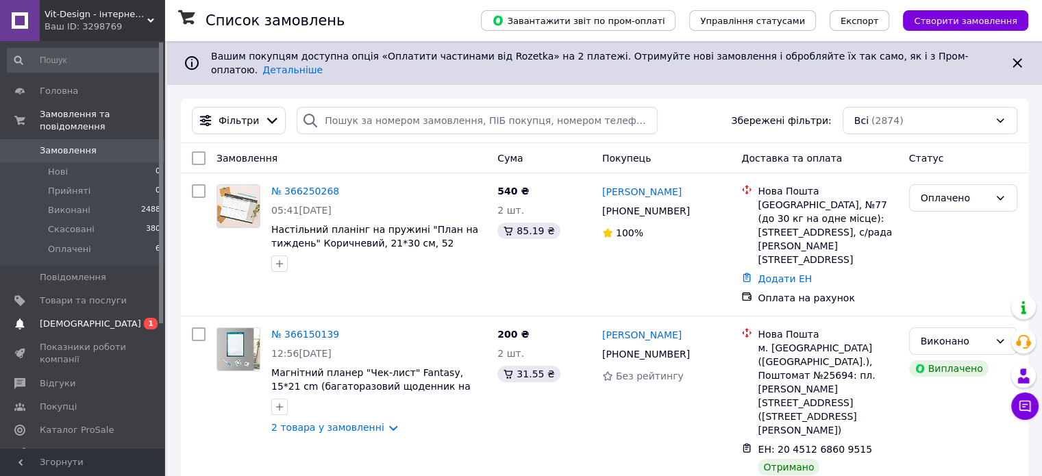
click at [129, 312] on link "Сповіщення 0 1" at bounding box center [84, 323] width 169 height 23
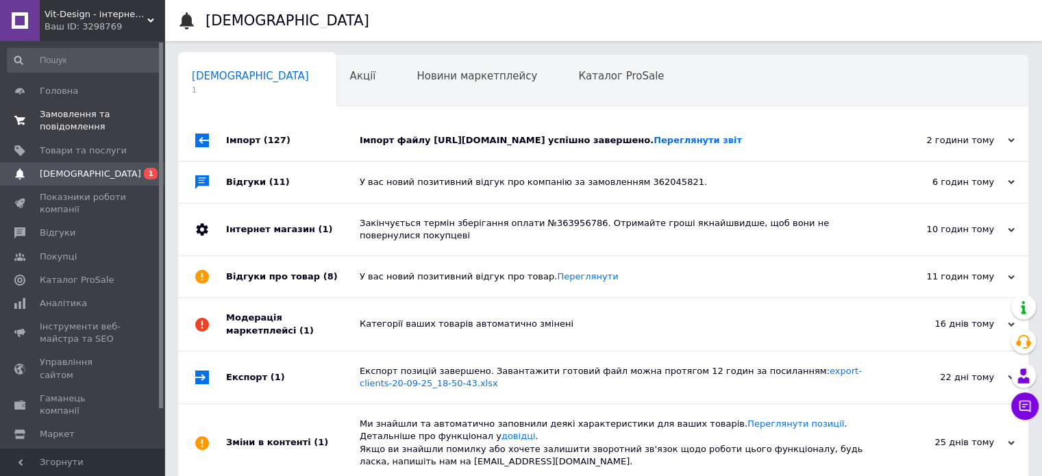
click at [72, 103] on link "Замовлення та повідомлення 0 0" at bounding box center [84, 121] width 169 height 36
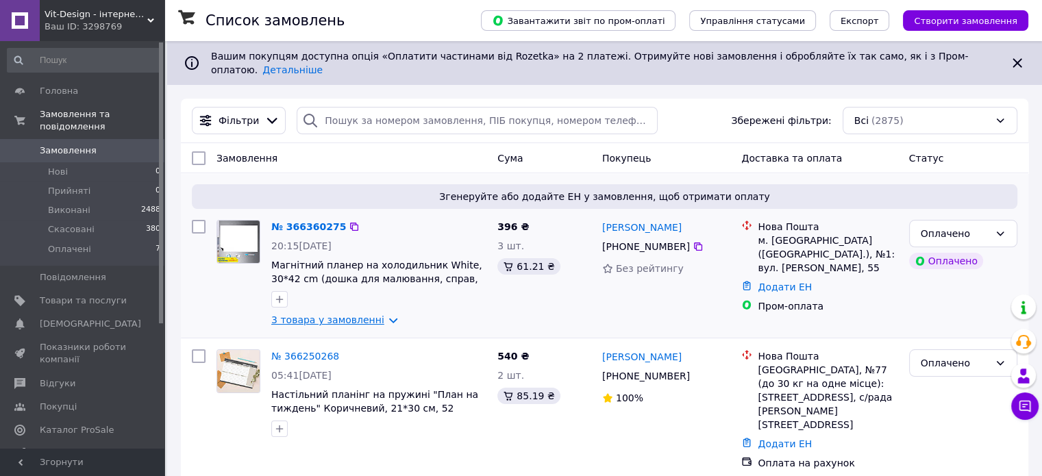
click at [381, 314] on link "3 товара у замовленні" at bounding box center [327, 319] width 113 height 11
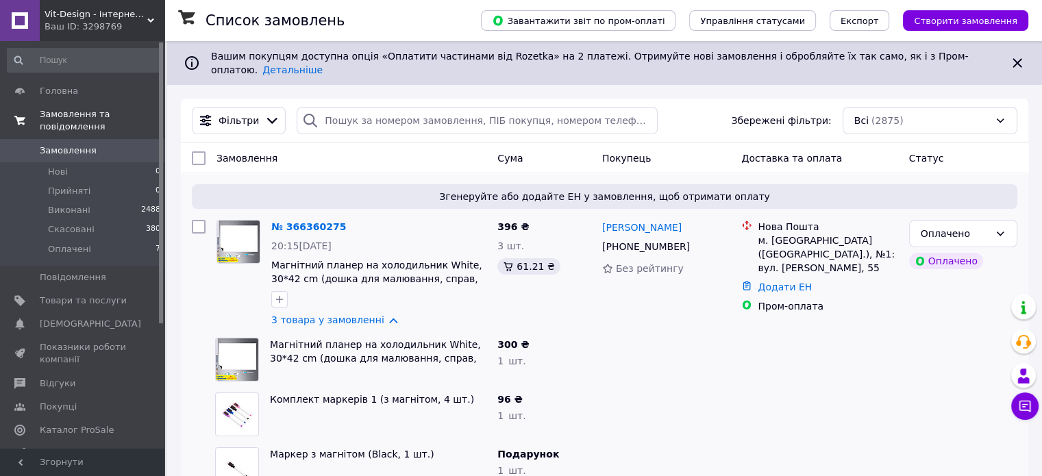
click at [92, 119] on span "Замовлення та повідомлення" at bounding box center [102, 120] width 125 height 25
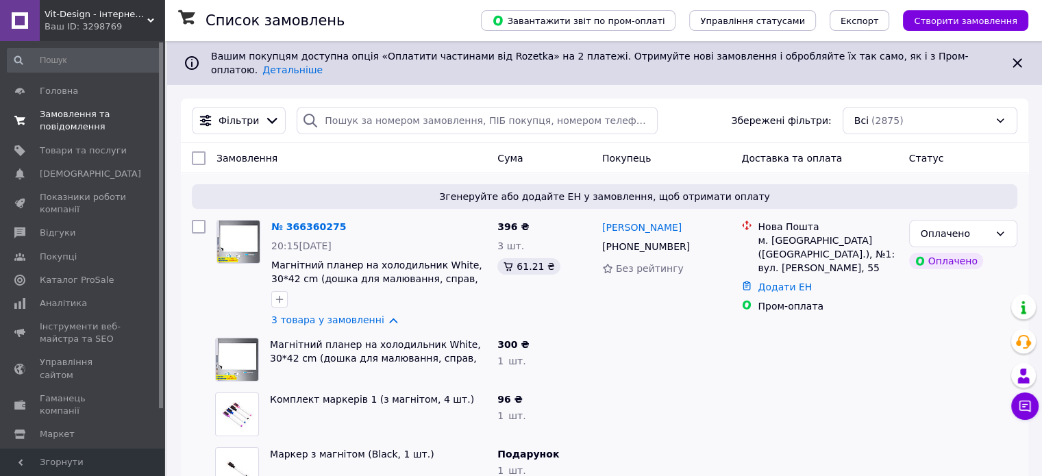
click at [85, 125] on span "Замовлення та повідомлення" at bounding box center [83, 120] width 87 height 25
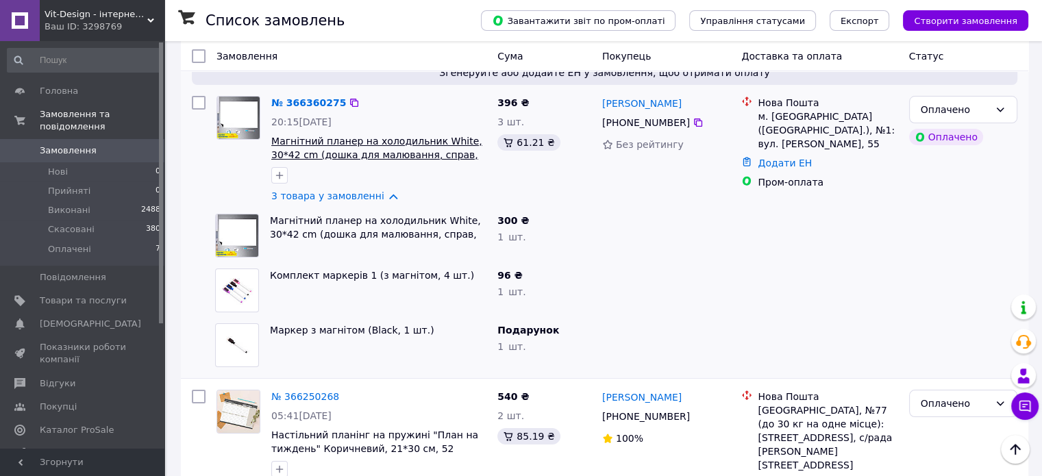
scroll to position [69, 0]
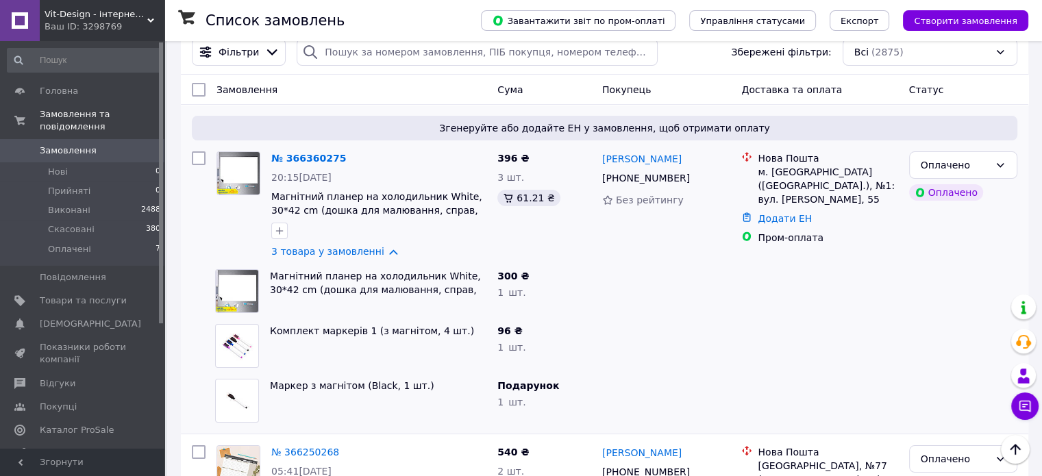
click at [73, 139] on link "Замовлення 0" at bounding box center [84, 150] width 169 height 23
click at [73, 145] on span "Замовлення" at bounding box center [68, 151] width 57 height 12
click at [63, 93] on span "Головна" at bounding box center [59, 91] width 38 height 12
